Goal: Find specific page/section: Find specific page/section

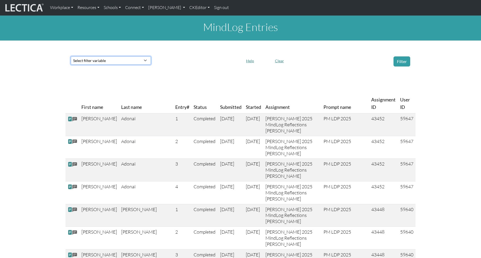
click at [135, 61] on select "Select filter variable First name Last name Entry# Status Submitted Started Ass…" at bounding box center [111, 60] width 80 height 8
select select "first_name"
click at [71, 65] on select "Select filter variable First name Last name Entry# Status Submitted Started Ass…" at bounding box center [111, 60] width 80 height 8
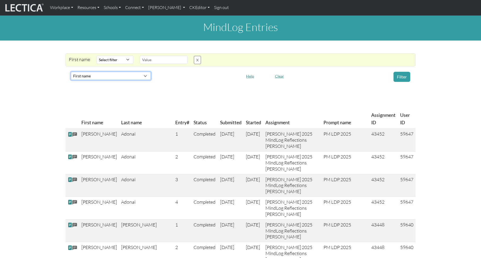
select select
click at [111, 59] on select "Select filter Contains Equals Does not equal Starts with Ends with Matches regex" at bounding box center [114, 60] width 37 height 8
select select "icontains"
click at [96, 56] on select "Select filter Contains Equals Does not equal Starts with Ends with Matches regex" at bounding box center [114, 60] width 37 height 8
click at [155, 59] on input "text" at bounding box center [164, 60] width 48 height 8
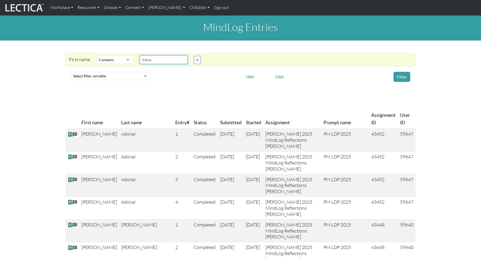
click at [166, 59] on input "text" at bounding box center [164, 60] width 48 height 8
drag, startPoint x: 153, startPoint y: 60, endPoint x: 143, endPoint y: 60, distance: 10.1
click at [142, 60] on input "text" at bounding box center [164, 60] width 48 height 8
type input "Francis"
click at [399, 77] on button "Filter" at bounding box center [401, 77] width 17 height 10
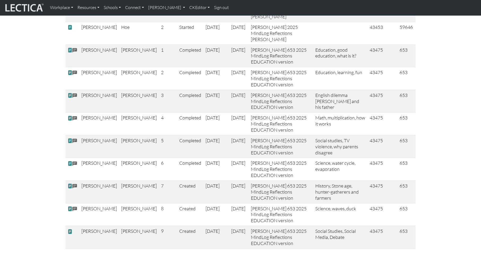
scroll to position [136, 0]
